Goal: Communication & Community: Answer question/provide support

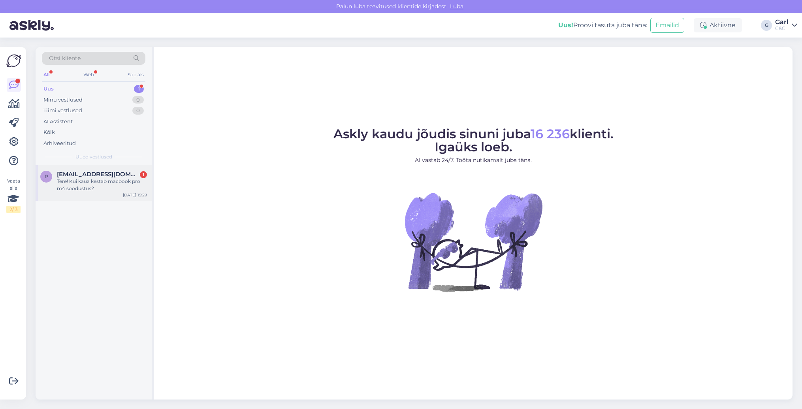
click at [112, 177] on span "[EMAIL_ADDRESS][DOMAIN_NAME]" at bounding box center [98, 174] width 82 height 7
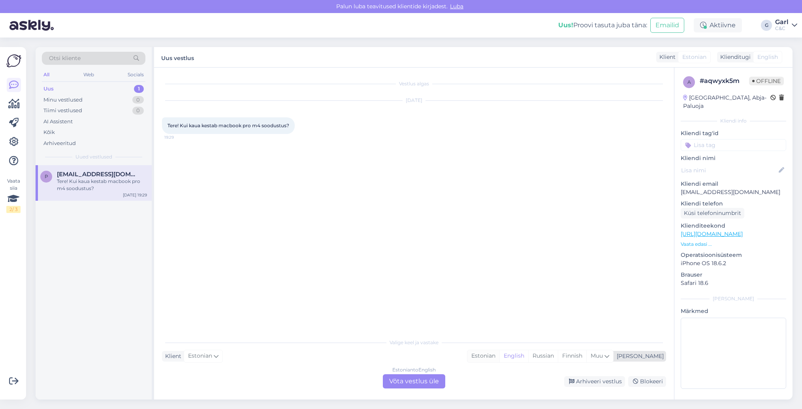
click at [500, 360] on div "Estonian" at bounding box center [484, 356] width 32 height 12
click at [434, 378] on div "Estonian to Estonian Võta vestlus üle" at bounding box center [414, 381] width 62 height 14
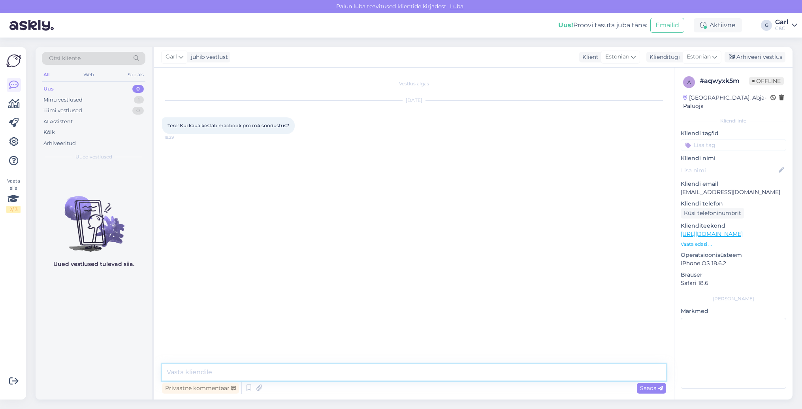
click at [434, 376] on textarea at bounding box center [414, 372] width 504 height 17
click at [206, 373] on textarea "Tere! Hetkel soodustuse lõpukuupäev on teadmata." at bounding box center [414, 372] width 504 height 17
type textarea "Tere! Hetkel selle soodustuse lõpukuupäev on teadmata."
click at [358, 372] on textarea "Tere! Hetkel selle soodustuse lõpukuupäev on teadmata." at bounding box center [414, 372] width 504 height 17
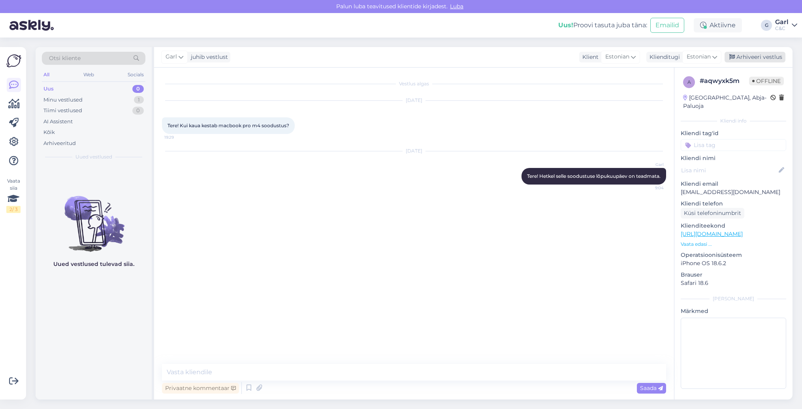
click at [737, 57] on div "Arhiveeri vestlus" at bounding box center [755, 57] width 61 height 11
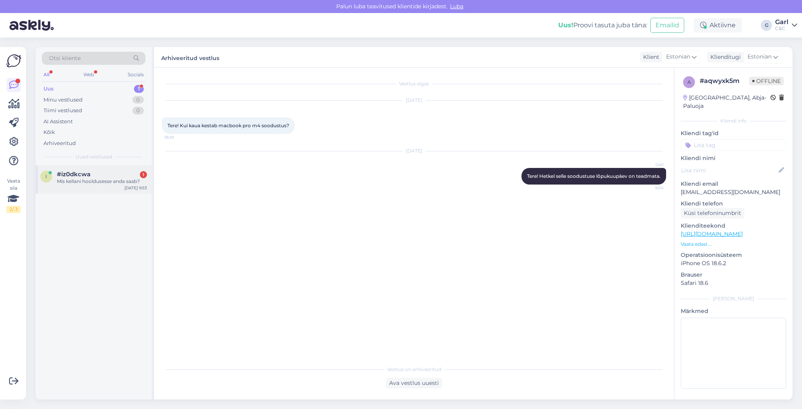
click at [135, 172] on div "#iz0dkcwa 1" at bounding box center [102, 174] width 90 height 7
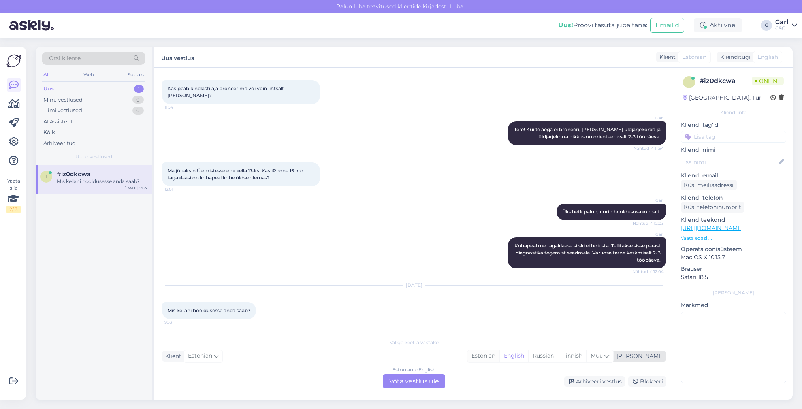
click at [500, 355] on div "Estonian" at bounding box center [484, 356] width 32 height 12
click at [418, 381] on div "Estonian to Estonian Võta vestlus üle" at bounding box center [414, 381] width 62 height 14
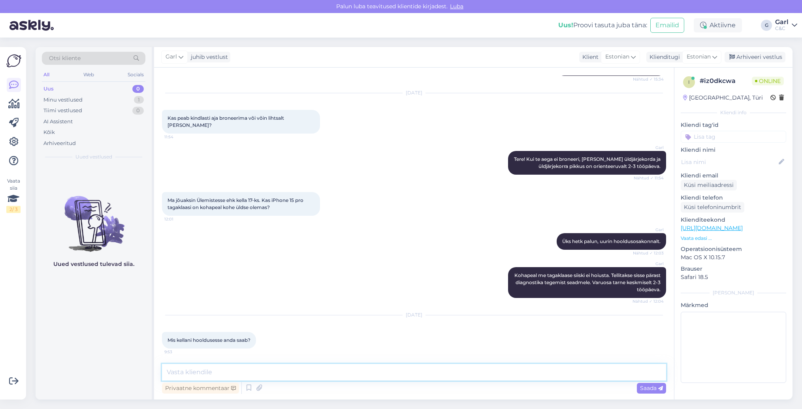
click at [408, 379] on textarea at bounding box center [414, 372] width 504 height 17
click at [375, 375] on textarea "Tere! Kuni kaupluse sulgemiseni, kuid tehnikud on majas reeglina 17-18-ni." at bounding box center [414, 372] width 504 height 17
type textarea "Tere! Kuni kaupluse sulgemiseni, kuid tehnikud on majas reeglina [PERSON_NAME] …"
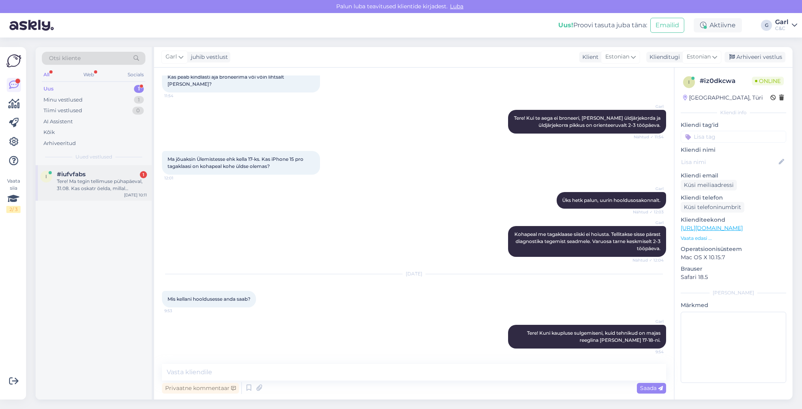
click at [102, 175] on div "#iufvfabs 1" at bounding box center [102, 174] width 90 height 7
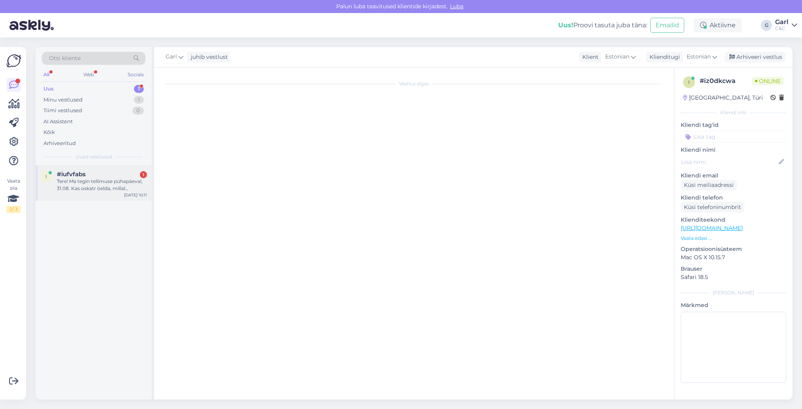
scroll to position [0, 0]
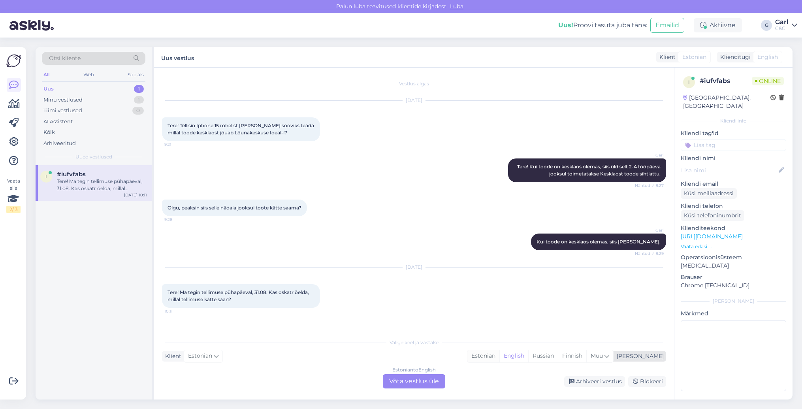
click at [500, 355] on div "Estonian" at bounding box center [484, 356] width 32 height 12
click at [424, 380] on div "Estonian to Estonian Võta vestlus üle" at bounding box center [414, 381] width 62 height 14
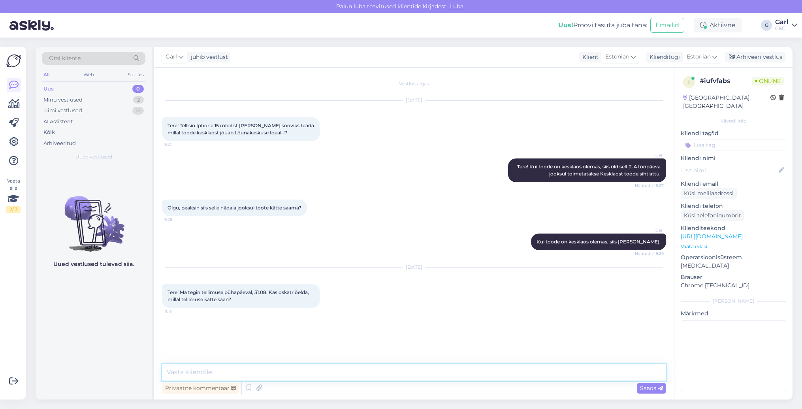
click at [424, 378] on textarea at bounding box center [414, 372] width 504 height 17
type textarea "Tere! Kuidas on tellimuse number?"
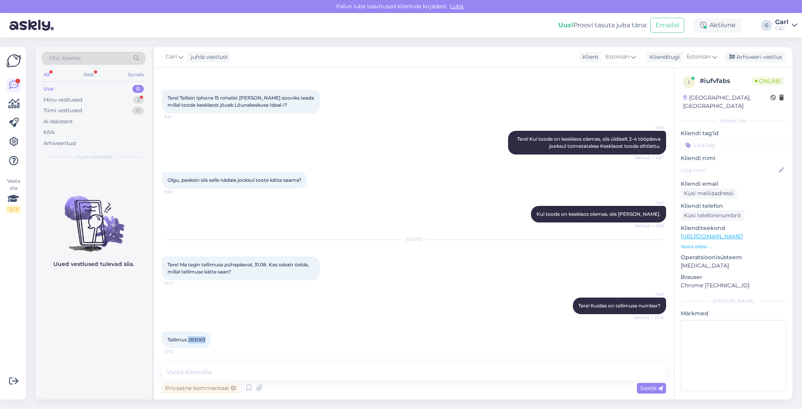
drag, startPoint x: 190, startPoint y: 340, endPoint x: 206, endPoint y: 340, distance: 16.6
click at [206, 340] on div "Tellimus 283063 10:12" at bounding box center [186, 340] width 49 height 17
copy span "283063"
click at [259, 377] on textarea at bounding box center [414, 372] width 504 height 17
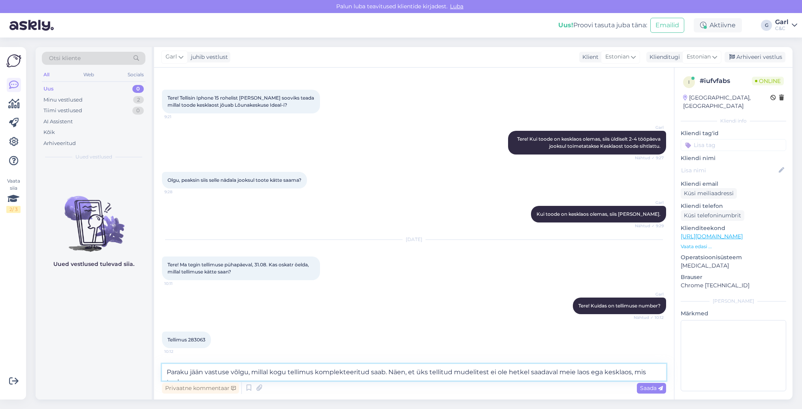
scroll to position [36, 0]
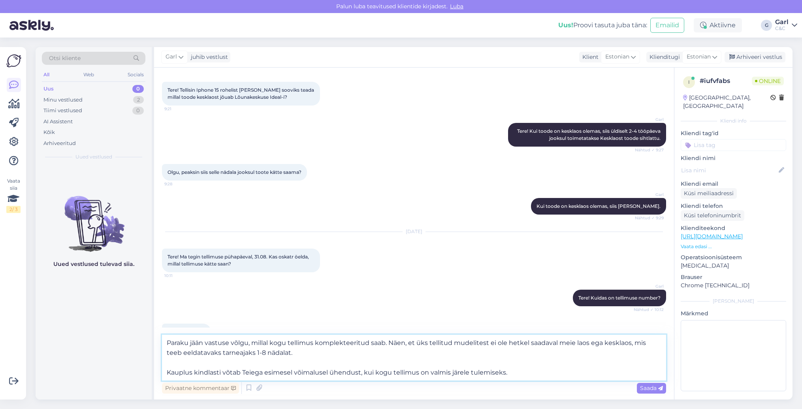
type textarea "Paraku jään vastuse võlgu, millal kogu tellimus komplekteeritud saab. Näen, et …"
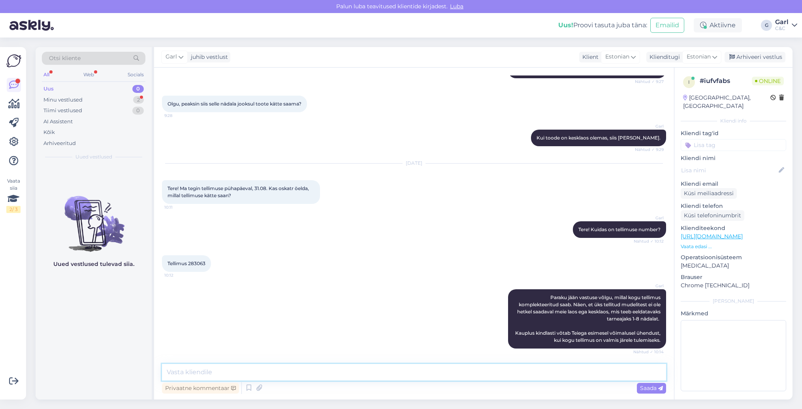
scroll to position [145, 0]
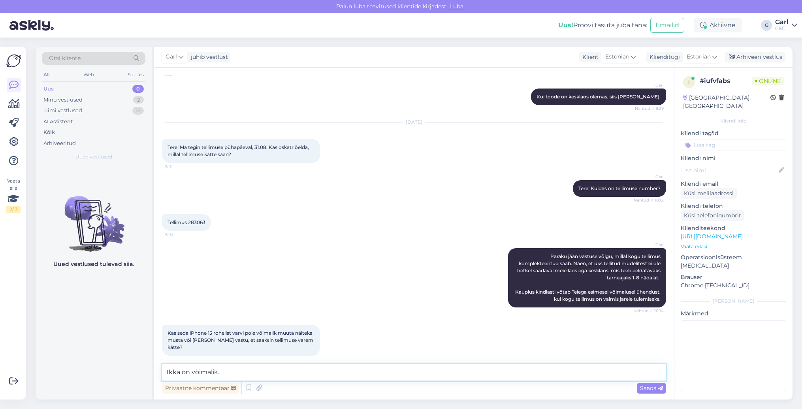
type textarea "Ikka on võimalik."
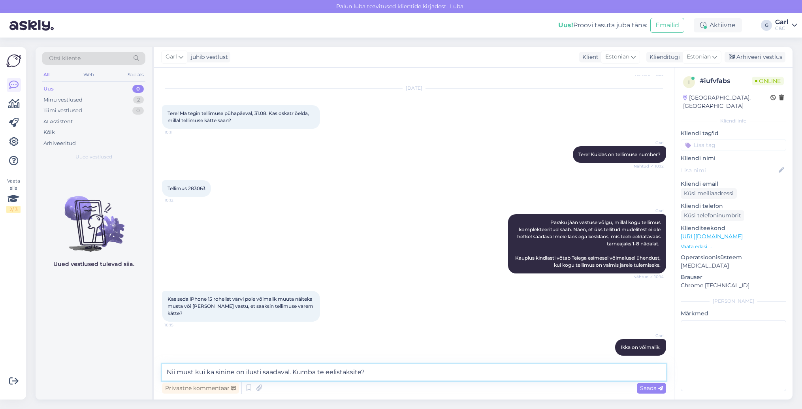
type textarea "Nii must kui ka sinine on ilusti saadaval. Kumba te eelistaksite?"
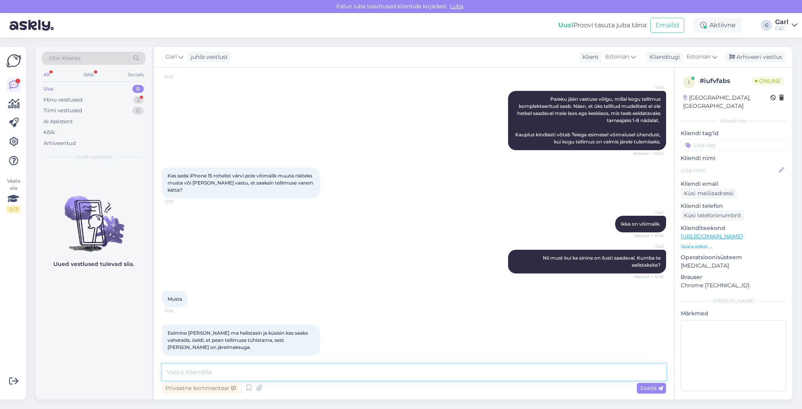
scroll to position [336, 0]
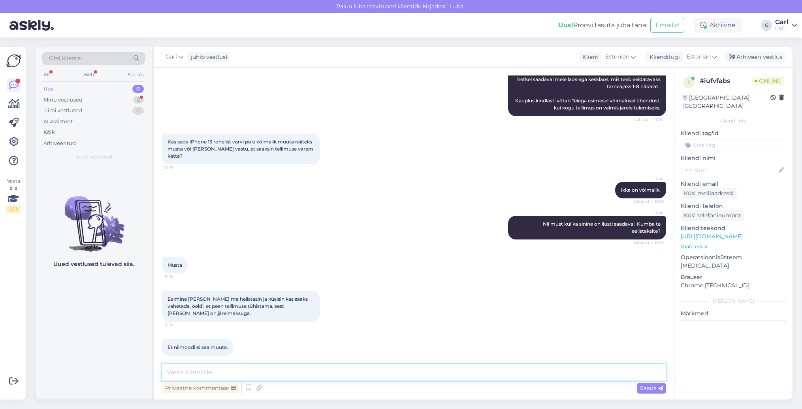
click at [229, 368] on textarea at bounding box center [414, 372] width 504 height 17
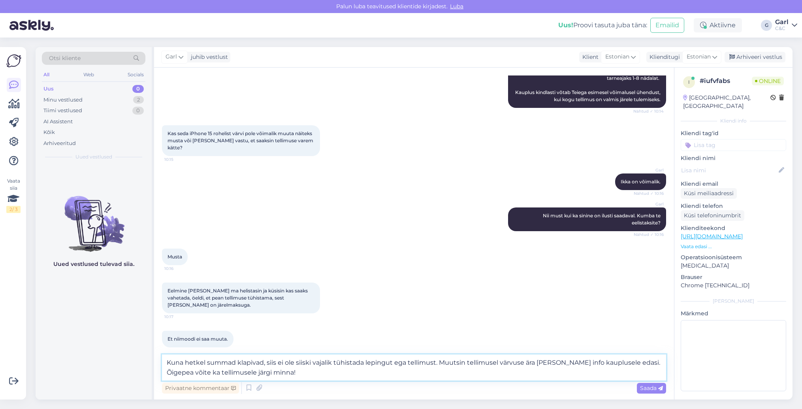
type textarea "Kuna hetkel summad klapivad, siis ei ole siiski vajalik tühistada lepingut ega …"
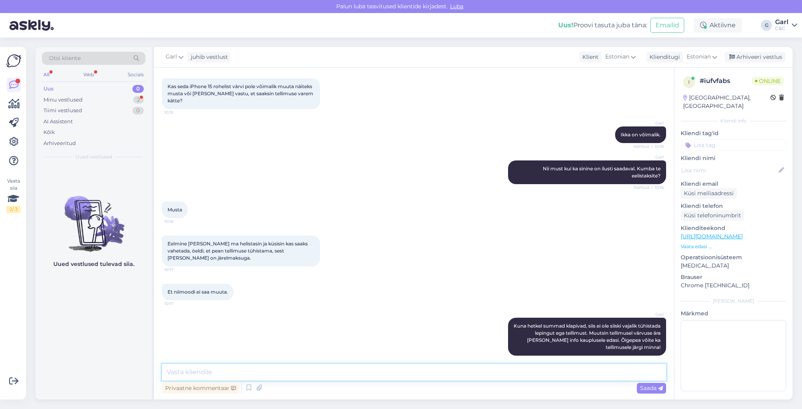
scroll to position [426, 0]
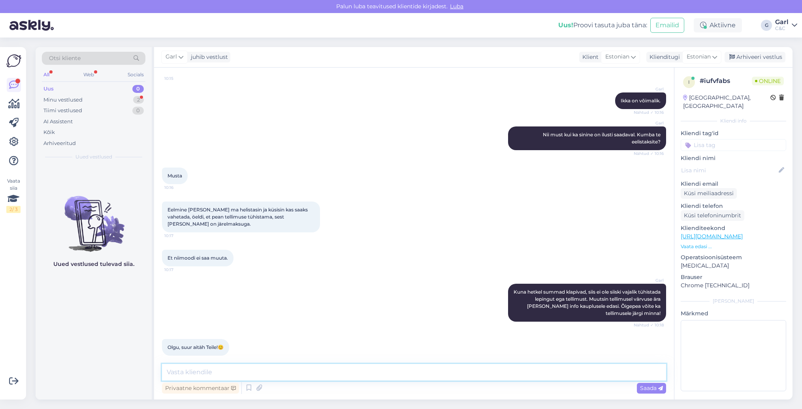
click at [283, 366] on textarea at bounding box center [414, 372] width 504 height 17
type textarea "[PERSON_NAME], võtke heaks! ;)"
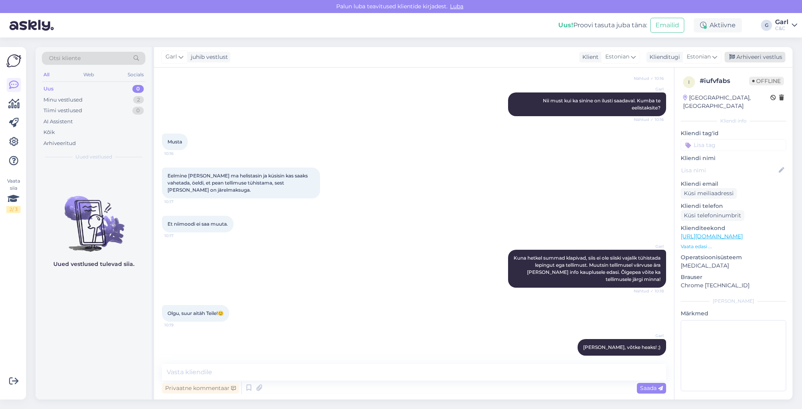
click at [768, 57] on div "Arhiveeri vestlus" at bounding box center [755, 57] width 61 height 11
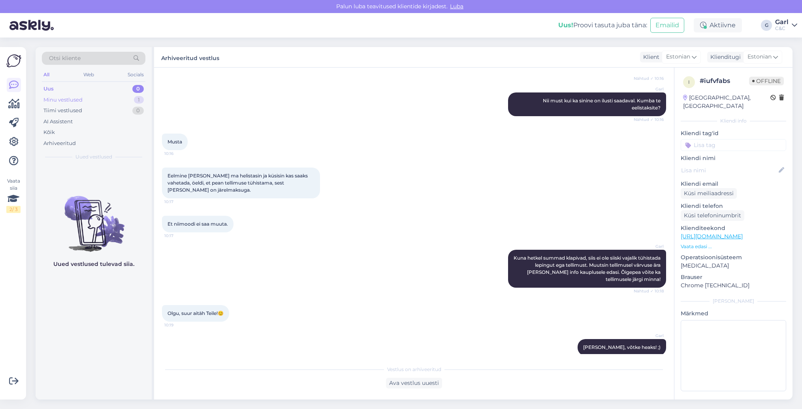
click at [132, 98] on div "Minu vestlused 1" at bounding box center [94, 99] width 104 height 11
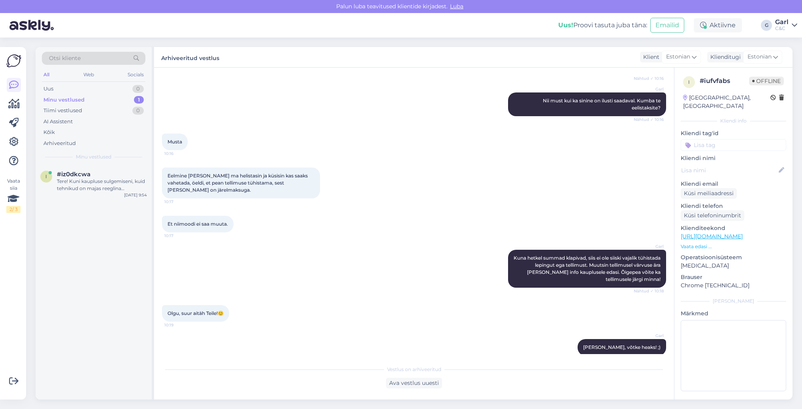
click at [97, 202] on div "i #iz0dkcwa Tere! Kuni kaupluse sulgemiseni, kuid tehnikud on majas reeglina [P…" at bounding box center [94, 282] width 116 height 234
click at [97, 191] on div "Tere! Kuni kaupluse sulgemiseni, kuid tehnikud on majas reeglina [PERSON_NAME] …" at bounding box center [102, 185] width 90 height 14
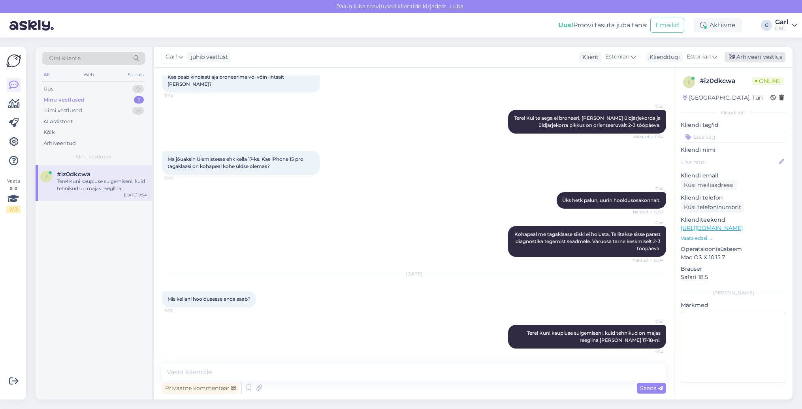
click at [741, 54] on div "Arhiveeri vestlus" at bounding box center [755, 57] width 61 height 11
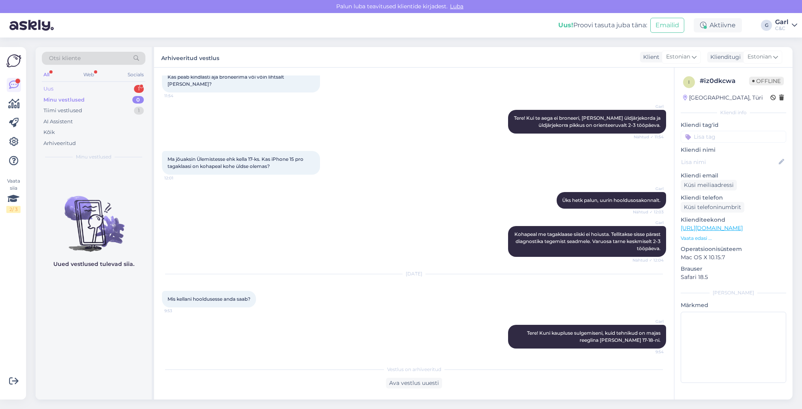
click at [119, 87] on div "Uus 1" at bounding box center [94, 88] width 104 height 11
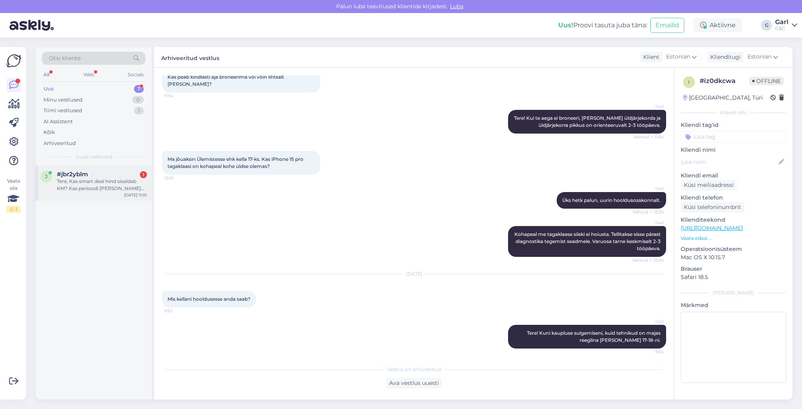
click at [121, 190] on div "Tere, Kas smart deal hind sisaldab KM? Kas perioodi [PERSON_NAME] on võimalik a…" at bounding box center [102, 185] width 90 height 14
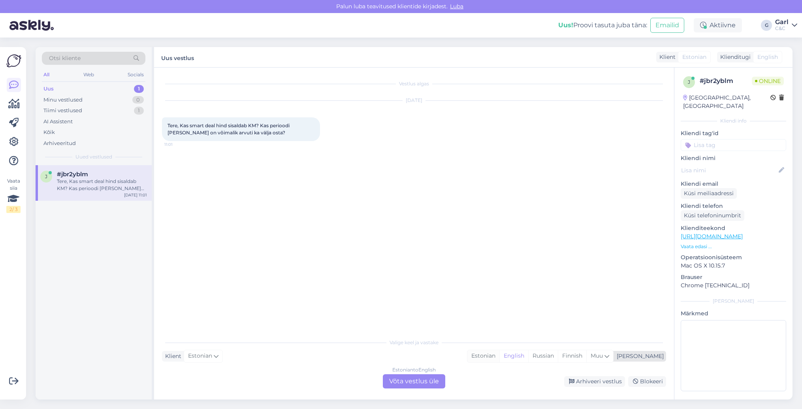
click at [500, 356] on div "Estonian" at bounding box center [484, 356] width 32 height 12
click at [430, 380] on div "Estonian to Estonian Võta vestlus üle" at bounding box center [414, 381] width 62 height 14
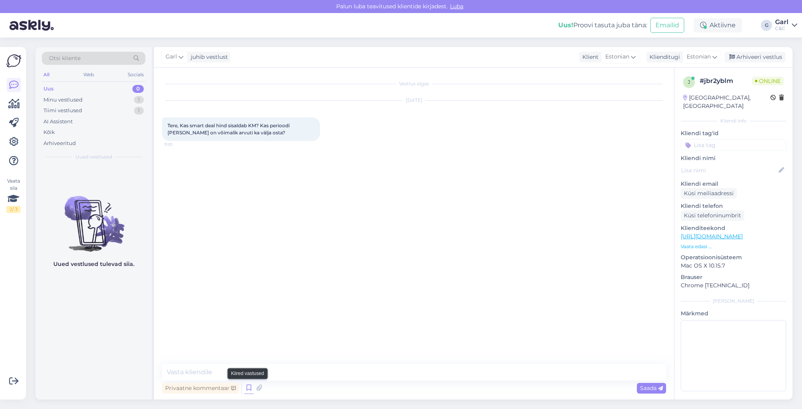
click at [247, 388] on icon at bounding box center [248, 388] width 9 height 12
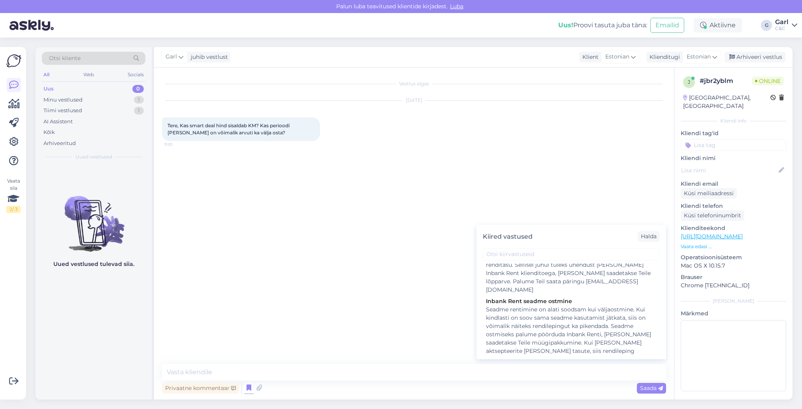
scroll to position [107, 0]
click at [542, 330] on div "Seadme rentimine on alati soodsam kui väljaostmine. Kui kindlasti on soov sama …" at bounding box center [571, 335] width 171 height 58
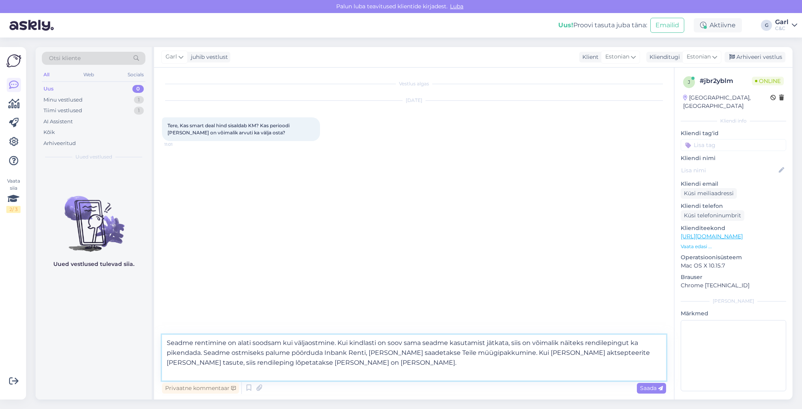
click at [168, 342] on textarea "Seadme rentimine on alati soodsam kui väljaostmine. Kui kindlasti on soov sama …" at bounding box center [414, 358] width 504 height 46
type textarea "Tere! Jah, Smart Deal hind sisaldab KM. Seadme rentimine on alati soodsam kui v…"
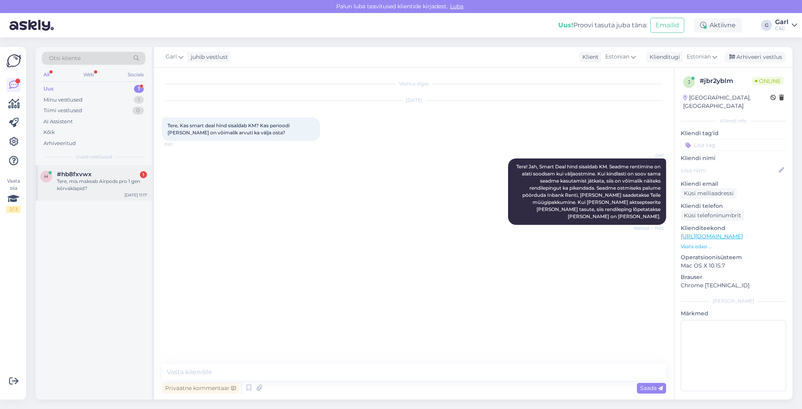
click at [118, 191] on div "Tere, mis maksab Airpods pro 1 gen kõrvaklapid?" at bounding box center [102, 185] width 90 height 14
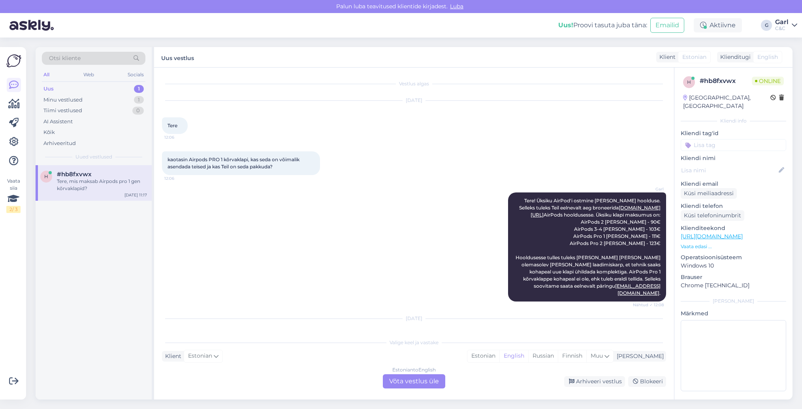
scroll to position [26, 0]
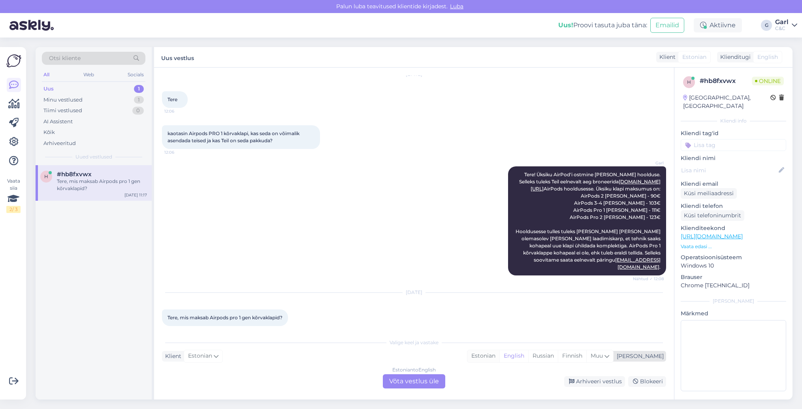
click at [500, 355] on div "Estonian" at bounding box center [484, 356] width 32 height 12
click at [432, 380] on div "Estonian to Estonian Võta vestlus üle" at bounding box center [414, 381] width 62 height 14
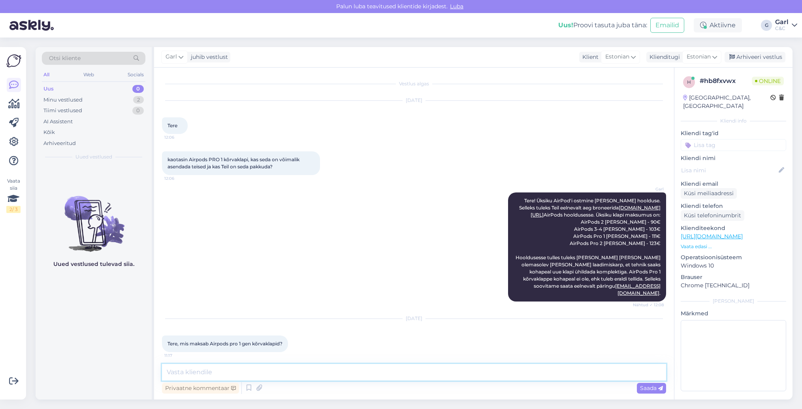
click at [391, 366] on textarea at bounding box center [414, 372] width 504 height 17
click at [248, 388] on icon at bounding box center [248, 388] width 9 height 12
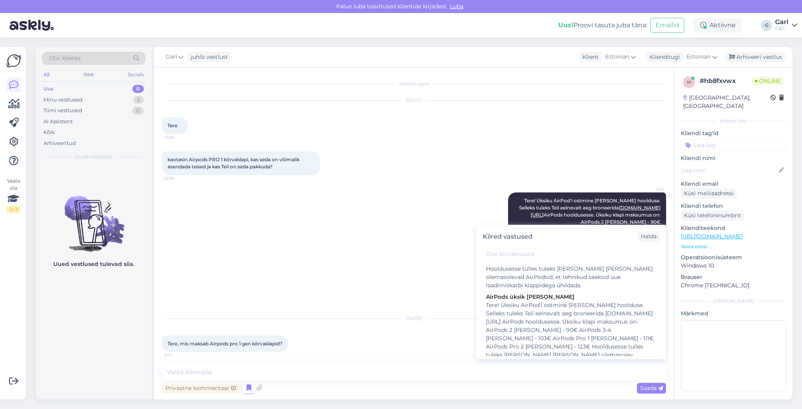
scroll to position [689, 0]
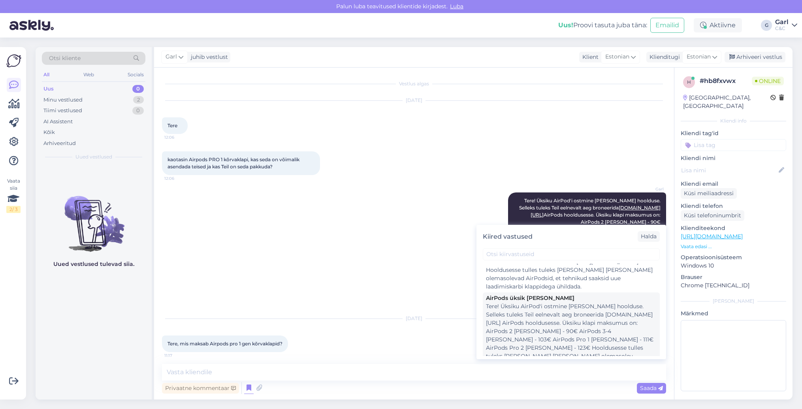
click at [528, 308] on div "Tere! Üksiku AirPod'i ostmine [PERSON_NAME] hoolduse. Selleks tuleks Teil eelne…" at bounding box center [571, 339] width 171 height 75
type textarea "Tere! Üksiku AirPod'i ostmine [PERSON_NAME] hoolduse. Selleks tuleks Teil eelne…"
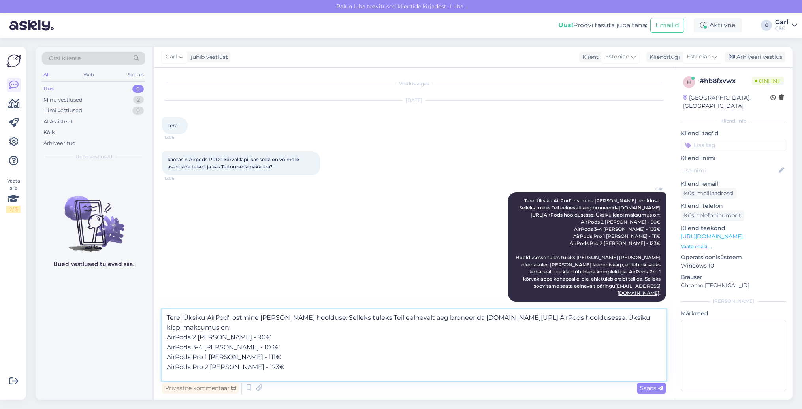
click at [363, 366] on textarea "Tere! Üksiku AirPod'i ostmine [PERSON_NAME] hoolduse. Selleks tuleks Teil eelne…" at bounding box center [414, 345] width 504 height 71
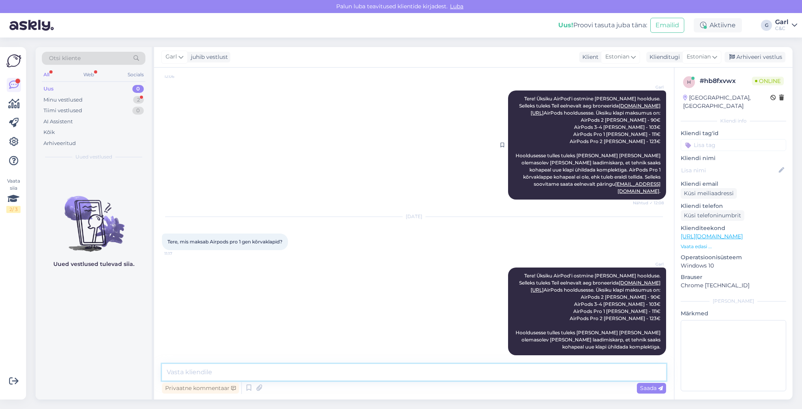
scroll to position [136, 0]
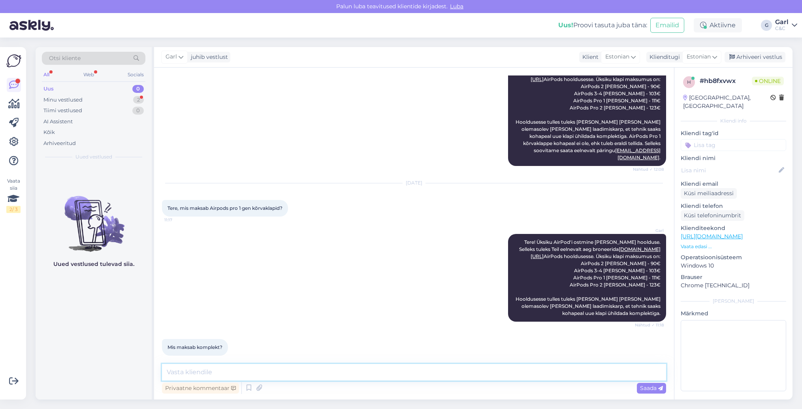
type textarea "K"
type textarea "1. generatsiooni AirPods Pro'sid enam müügil ei ole."
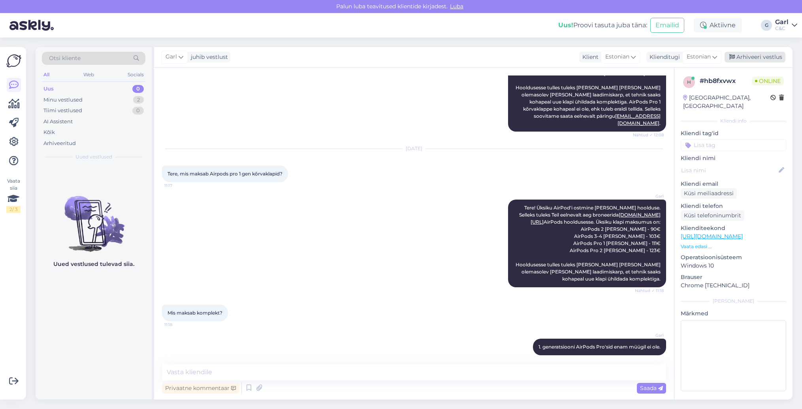
click at [738, 53] on div "Arhiveeri vestlus" at bounding box center [755, 57] width 61 height 11
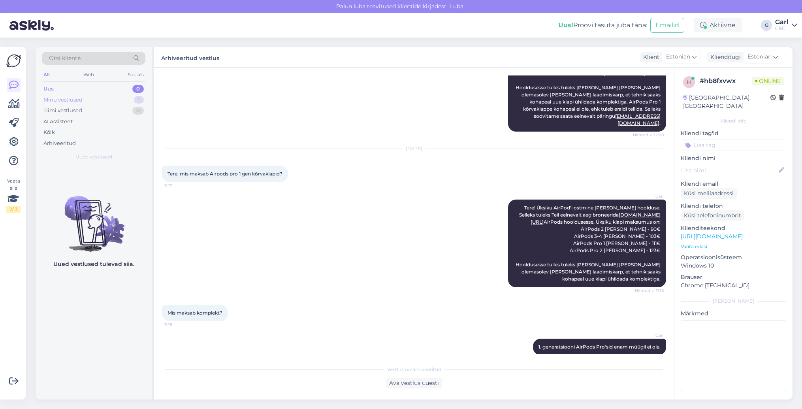
click at [83, 98] on div "Minu vestlused 1" at bounding box center [94, 99] width 104 height 11
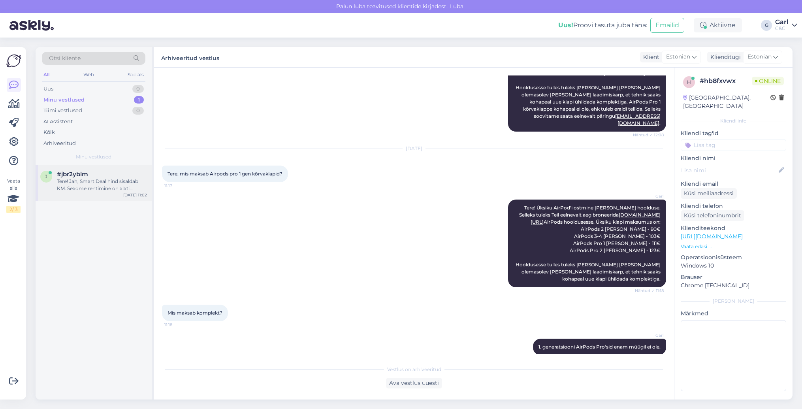
click at [78, 169] on div "j #jbr2yblm Tere! Jah, Smart Deal hind sisaldab KM. Seadme rentimine on alati s…" at bounding box center [94, 183] width 116 height 36
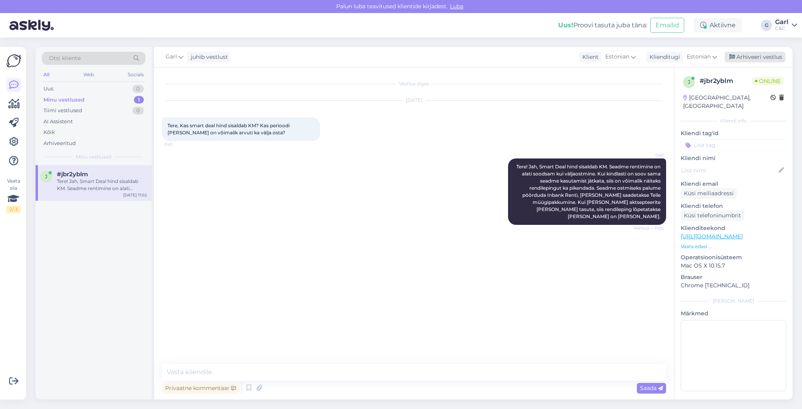
click at [768, 56] on div "Arhiveeri vestlus" at bounding box center [755, 57] width 61 height 11
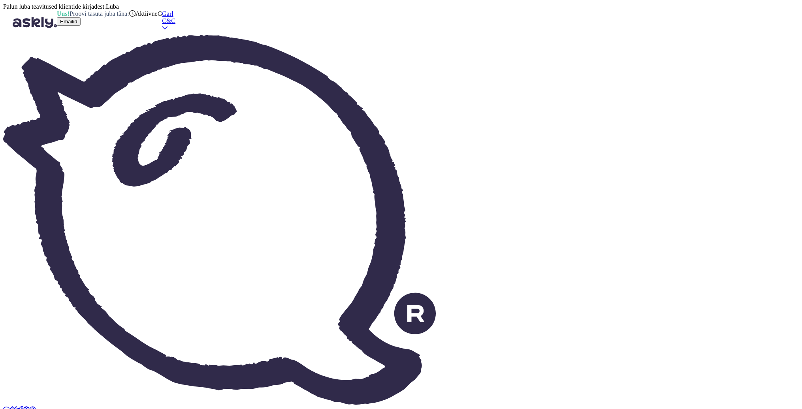
type textarea "Tere! Ostukorvist on võimalik eemaldada mitte vajalikud tooted."
